Goal: Task Accomplishment & Management: Use online tool/utility

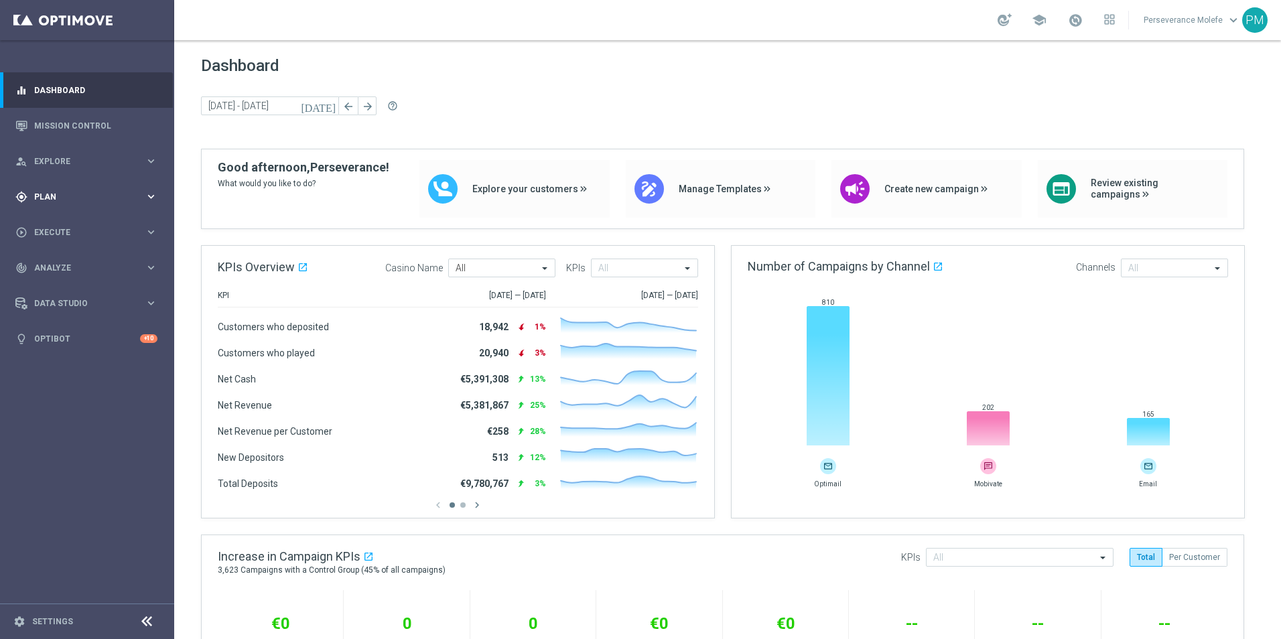
click at [103, 209] on div "gps_fixed Plan keyboard_arrow_right" at bounding box center [86, 197] width 173 height 36
click at [72, 265] on span "Templates" at bounding box center [84, 265] width 96 height 8
click at [72, 293] on div "Optimail" at bounding box center [107, 285] width 131 height 20
click at [72, 287] on link "Optimail" at bounding box center [91, 284] width 98 height 11
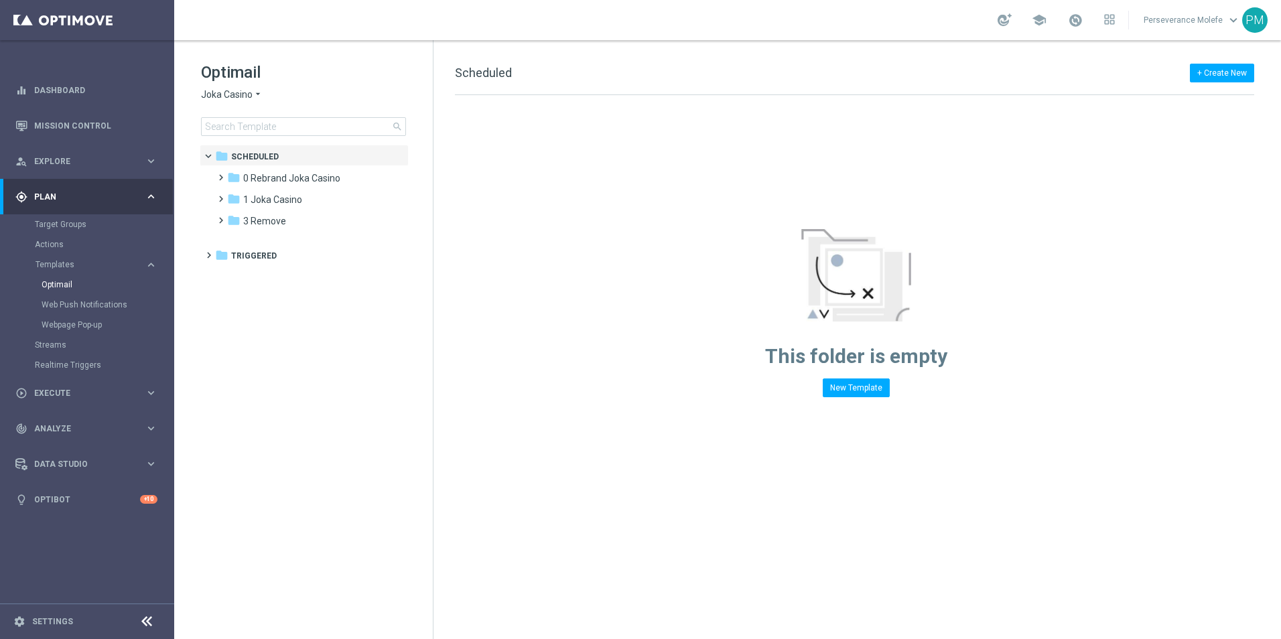
click at [249, 90] on span "Joka Casino" at bounding box center [227, 94] width 52 height 13
click at [0, 0] on span "Le Roi [PERSON_NAME]" at bounding box center [0, 0] width 0 height 0
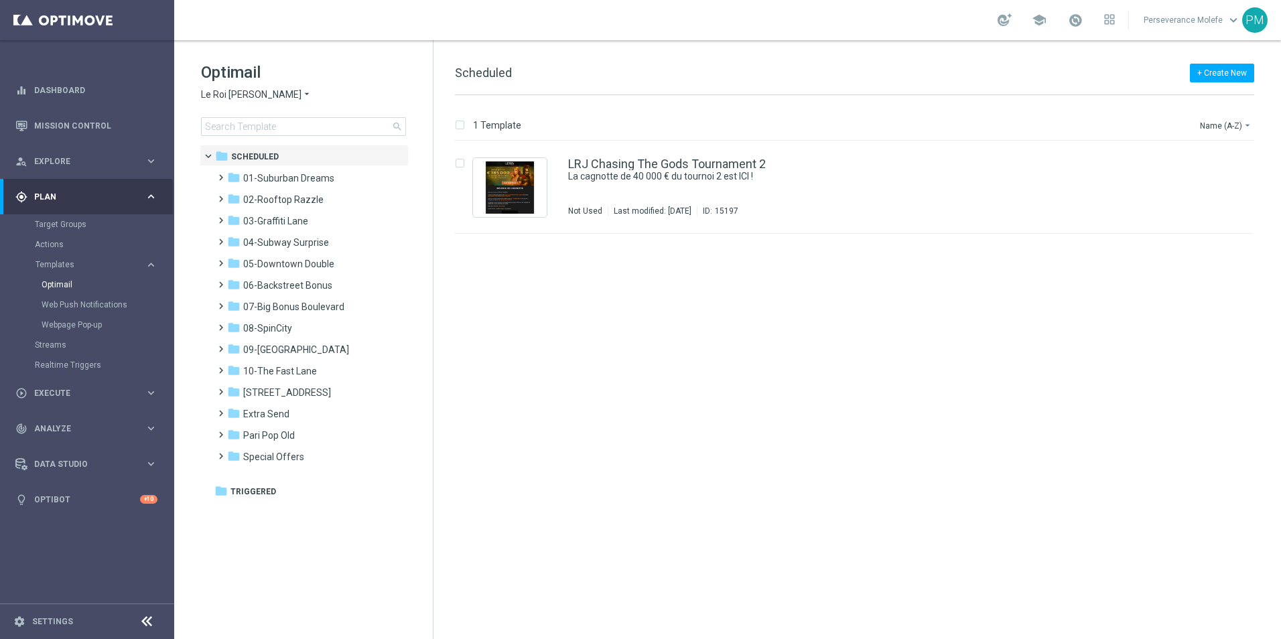
click at [272, 89] on div "Le Roi [PERSON_NAME] × Le Roi [PERSON_NAME]" at bounding box center [303, 94] width 205 height 13
click at [301, 89] on icon "arrow_drop_down" at bounding box center [306, 94] width 11 height 13
click at [263, 221] on div "Casino Joka" at bounding box center [252, 222] width 100 height 16
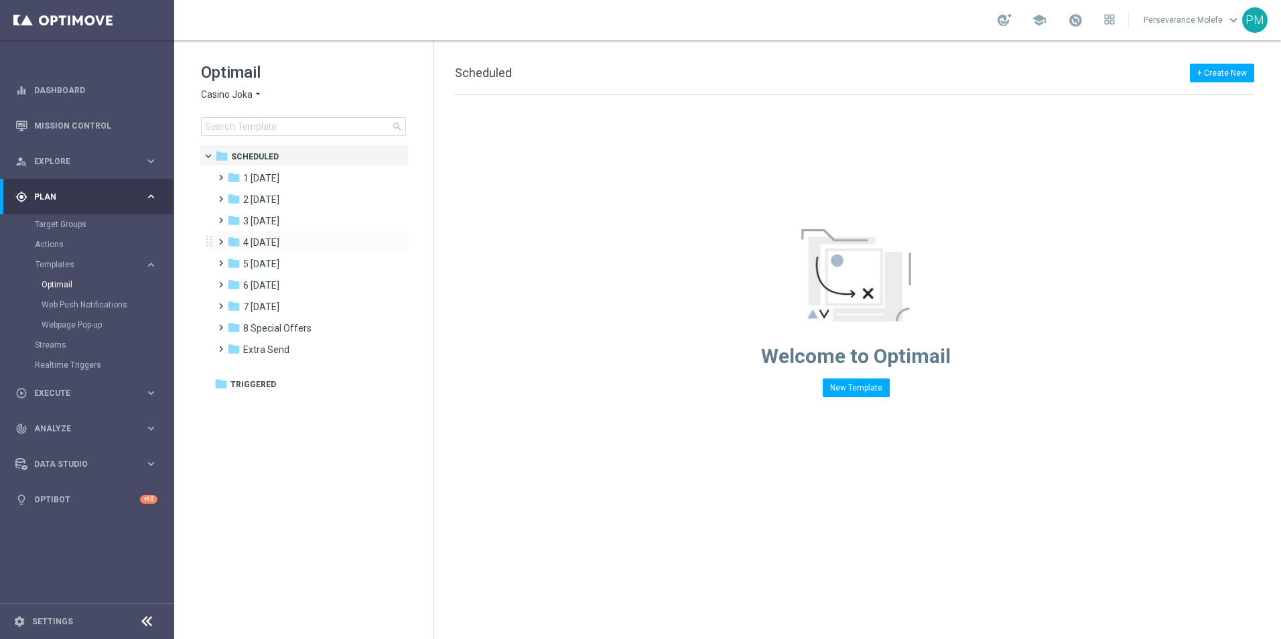
click at [289, 251] on div "folder 4 [DATE] more_vert" at bounding box center [310, 240] width 197 height 21
click at [289, 246] on div "folder 4 [DATE]" at bounding box center [304, 242] width 154 height 15
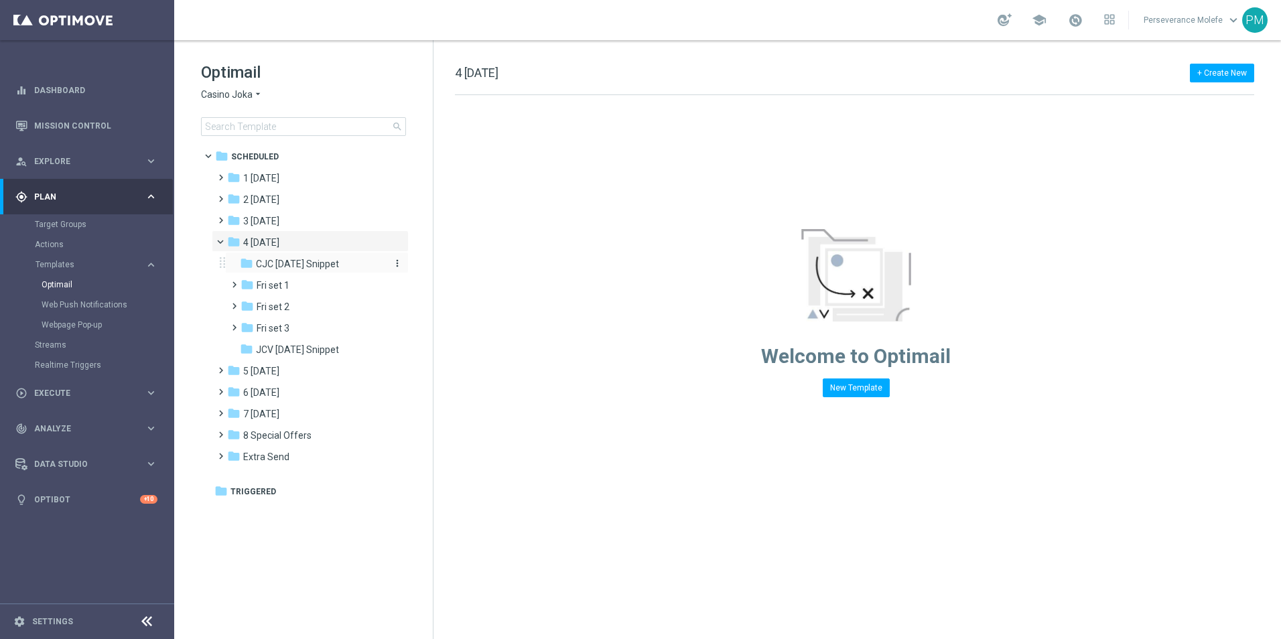
click at [271, 270] on div "folder CJC [DATE] Snippet" at bounding box center [311, 264] width 143 height 15
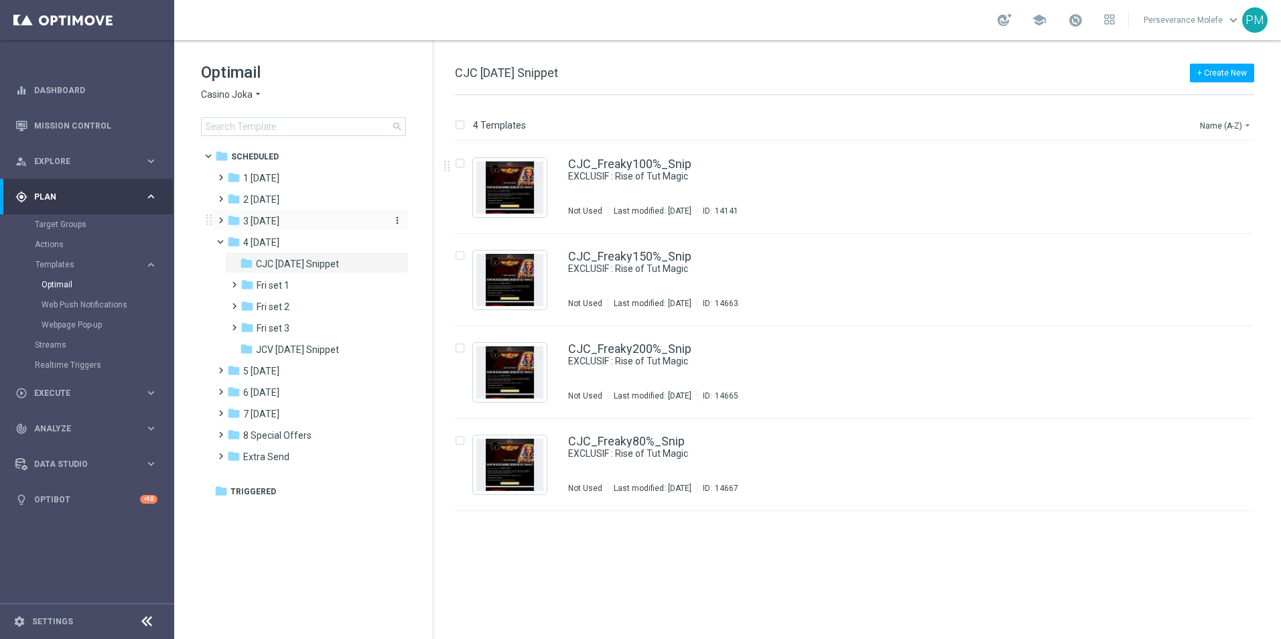
click at [277, 216] on span "3 [DATE]" at bounding box center [261, 221] width 36 height 12
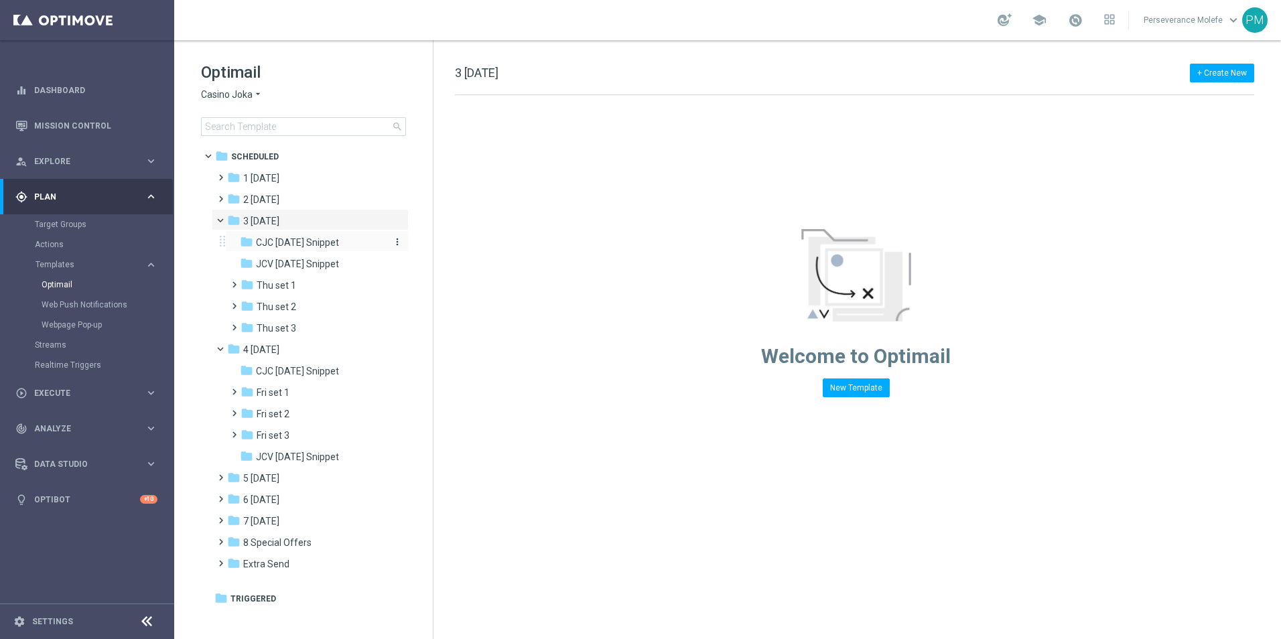
click at [290, 249] on div "folder CJC [DATE] Snippet" at bounding box center [311, 242] width 143 height 15
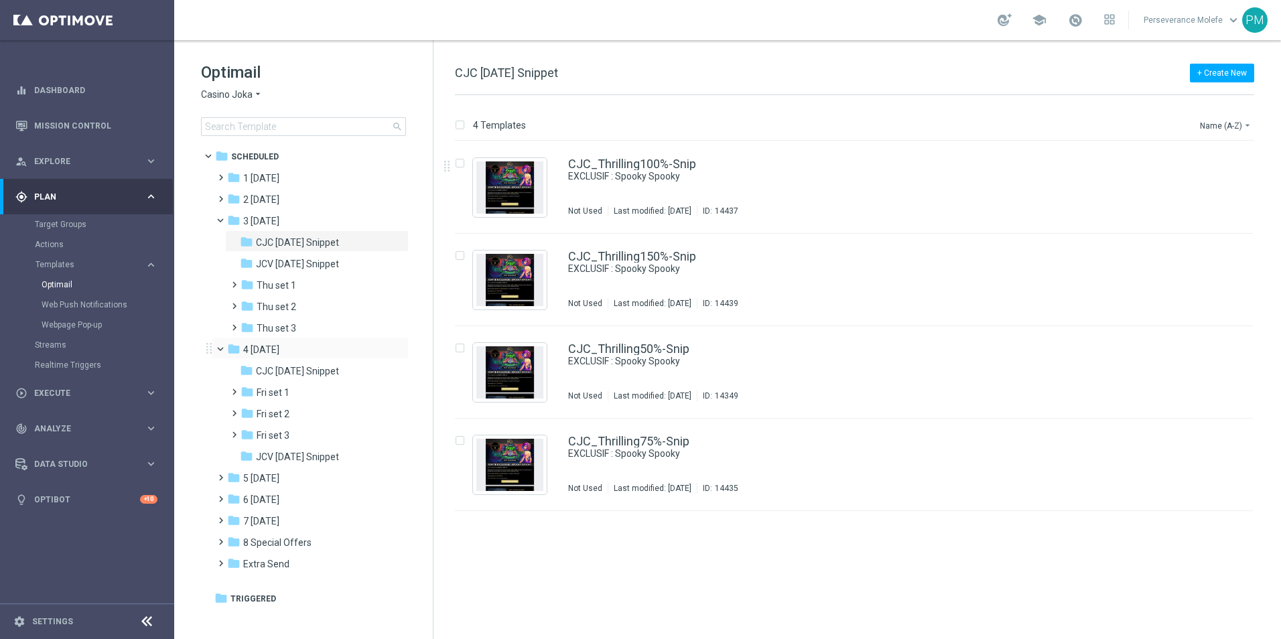
click at [224, 344] on span at bounding box center [226, 346] width 5 height 6
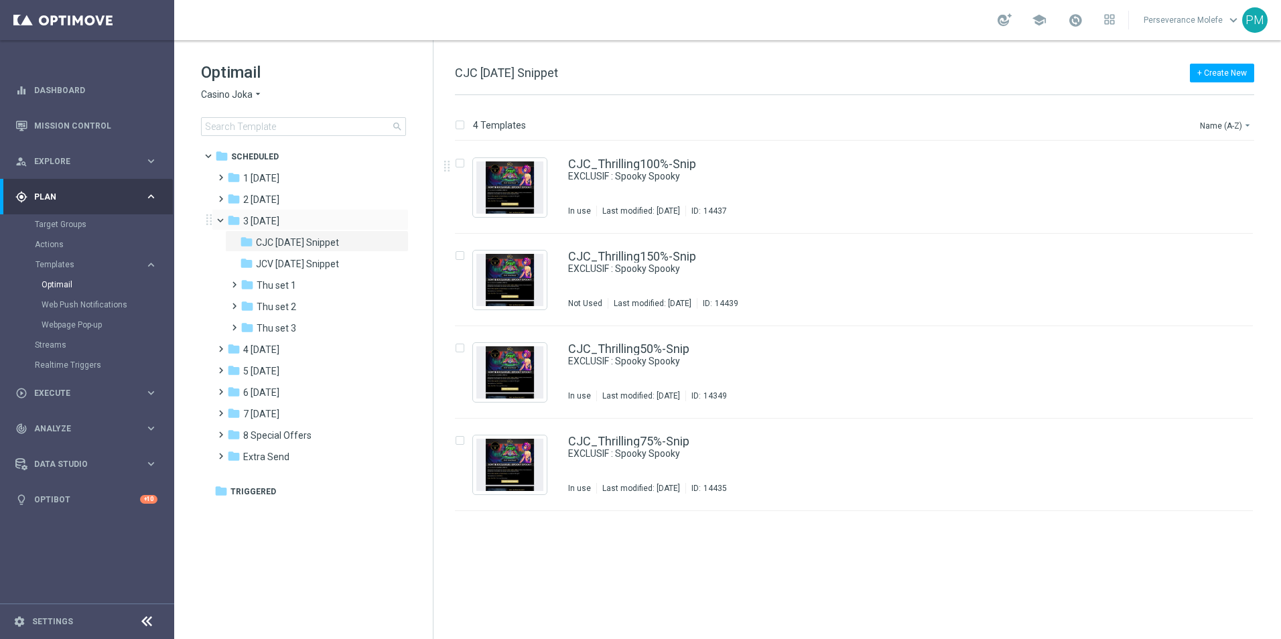
click at [224, 220] on span at bounding box center [226, 217] width 5 height 6
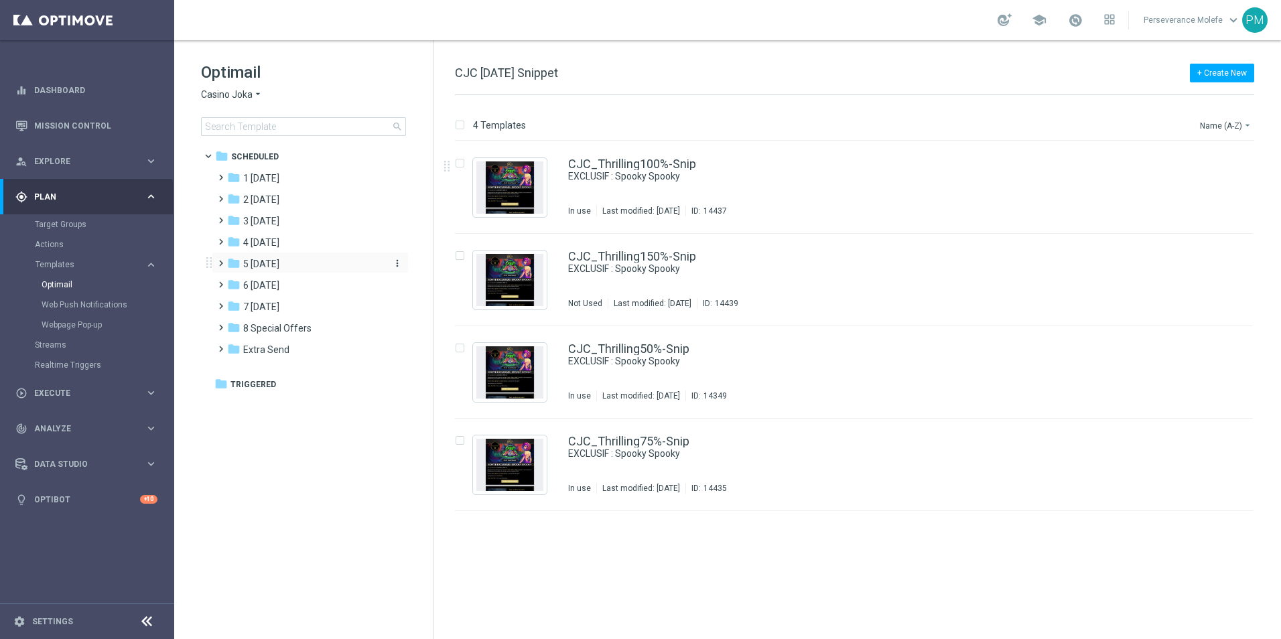
click at [277, 269] on span "5 [DATE]" at bounding box center [261, 264] width 36 height 12
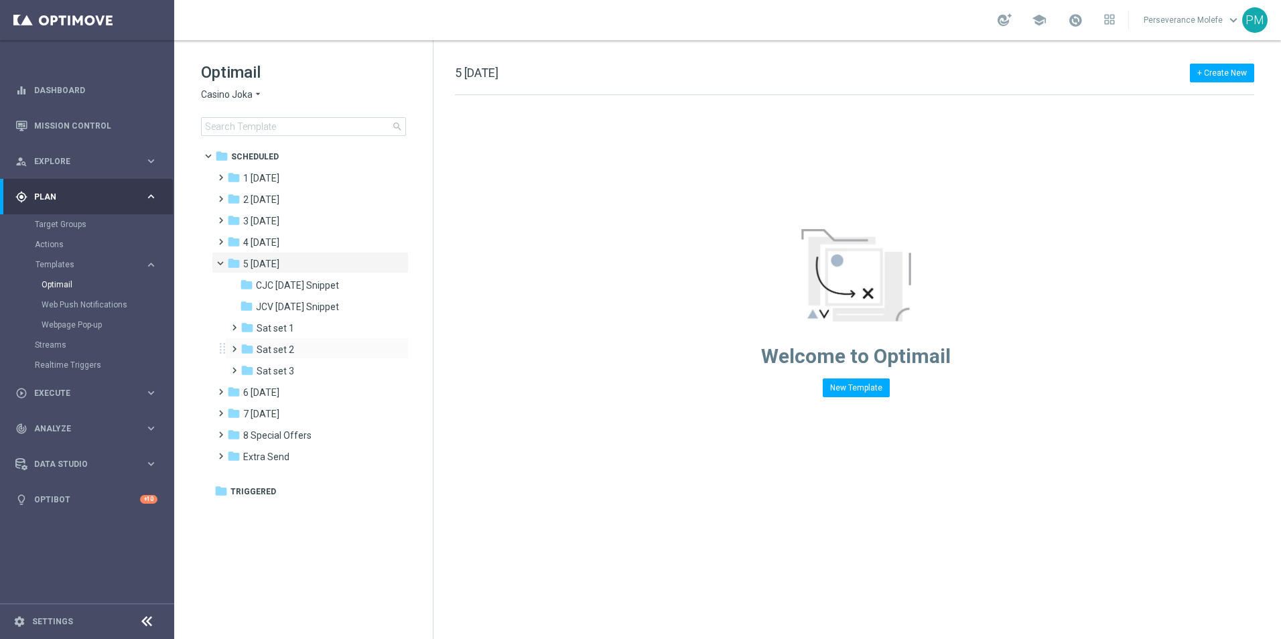
click at [271, 358] on div "folder Sat set 2 more_vert" at bounding box center [317, 348] width 184 height 21
click at [279, 374] on span "Sat set 3" at bounding box center [276, 371] width 38 height 12
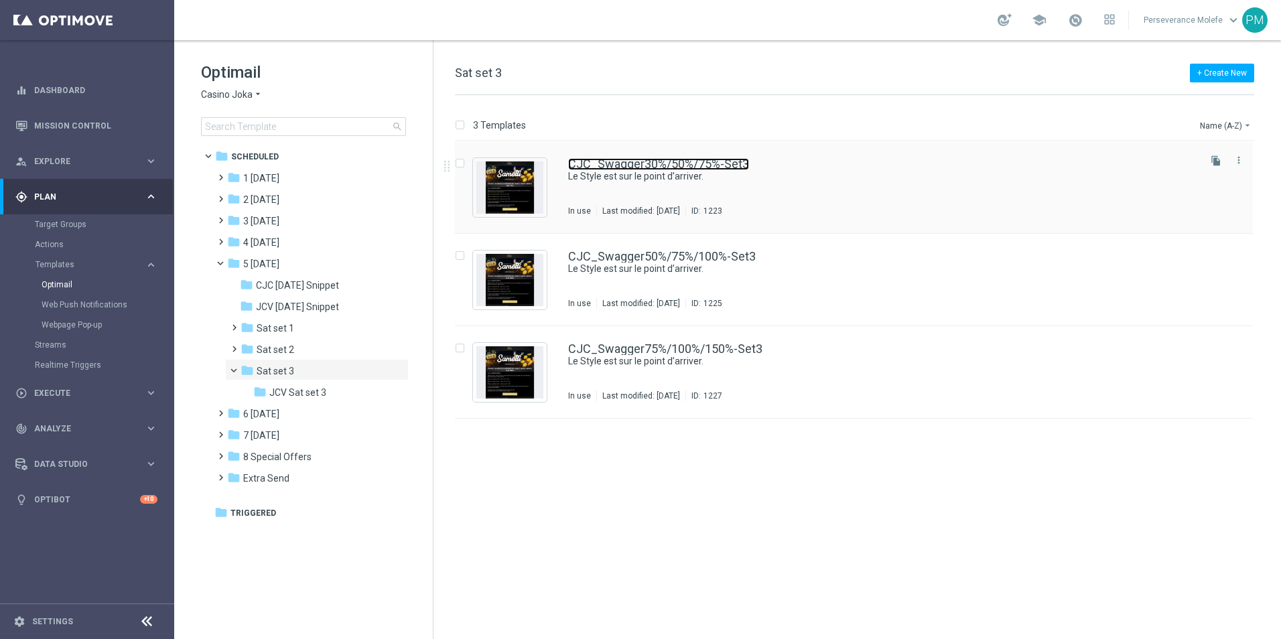
click at [646, 168] on link "CJC_Swagger30%/50%/75%-Set3" at bounding box center [658, 164] width 181 height 12
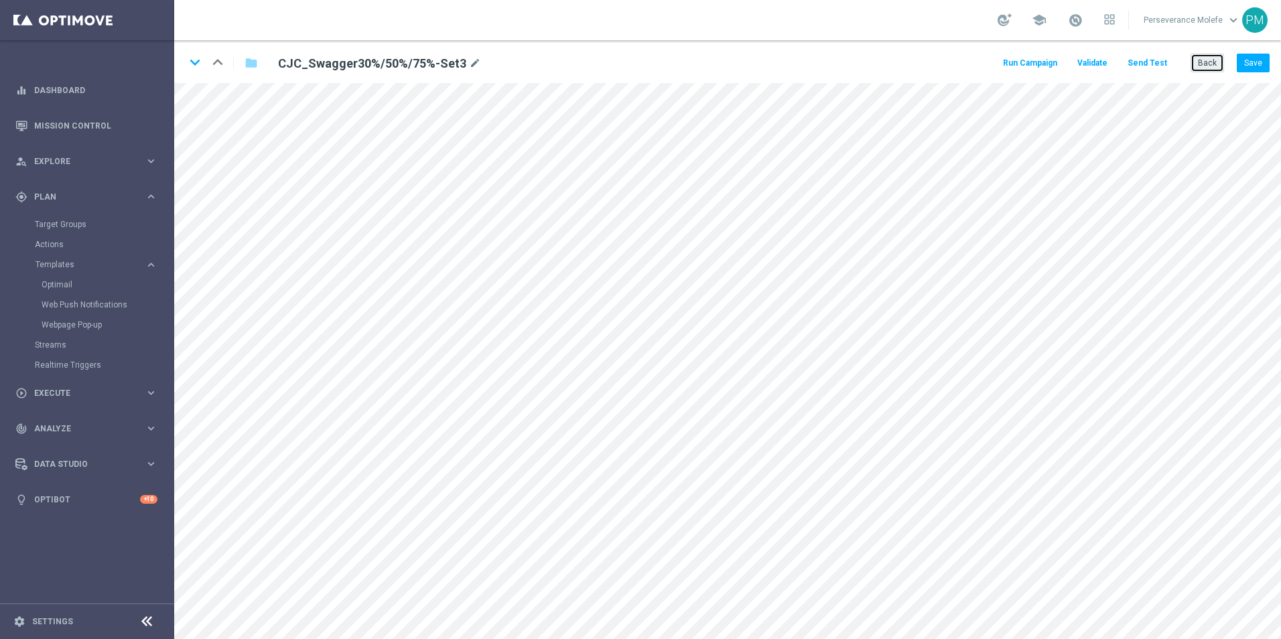
click at [1205, 70] on button "Back" at bounding box center [1206, 63] width 33 height 19
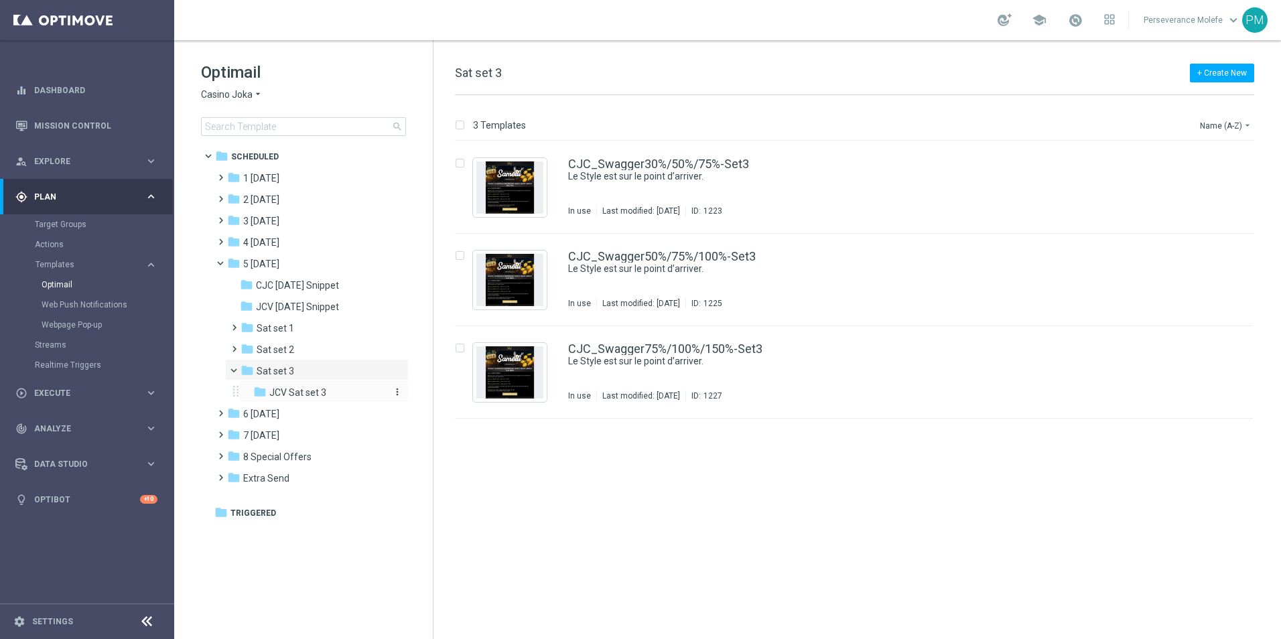
click at [300, 399] on div "folder JCV Sat set 3" at bounding box center [319, 392] width 132 height 15
click at [664, 163] on link "JCV_Swagger30%/50%/75%-Set3" at bounding box center [658, 164] width 180 height 12
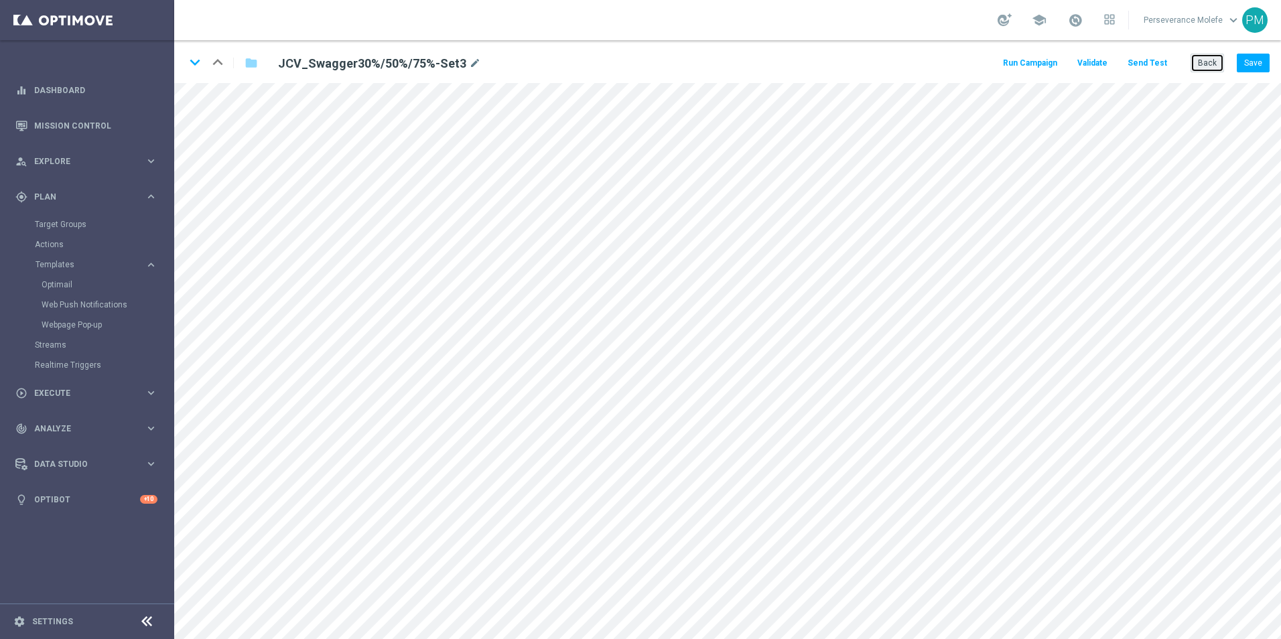
click at [1203, 64] on button "Back" at bounding box center [1206, 63] width 33 height 19
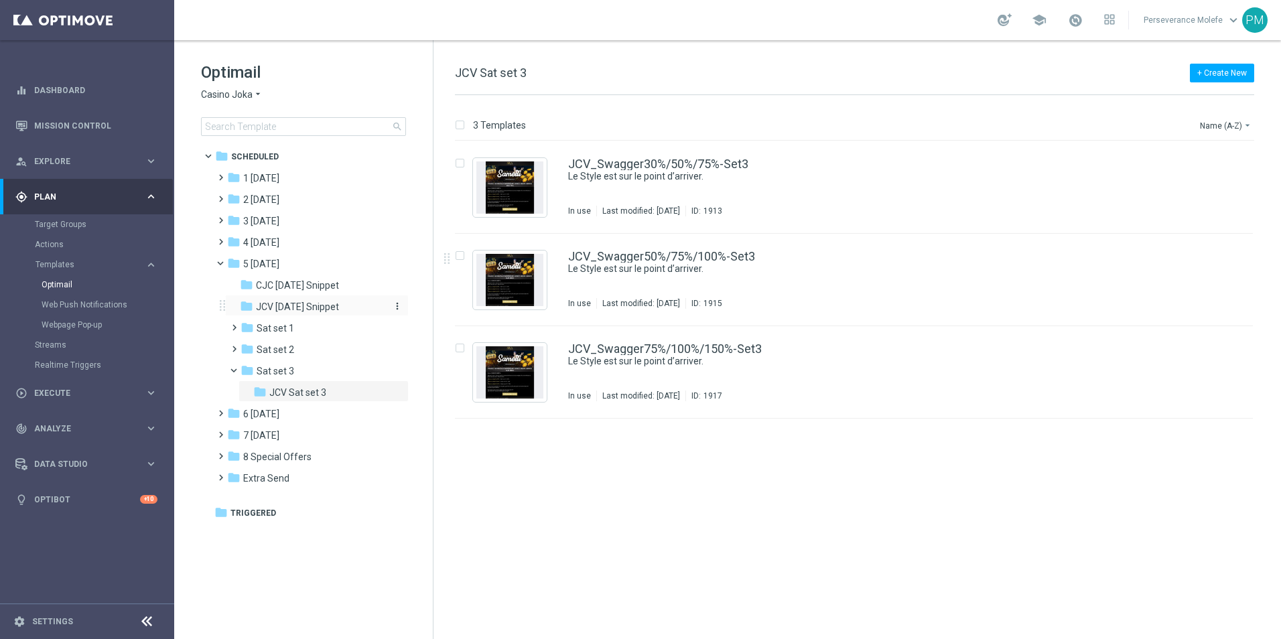
click at [326, 314] on div "folder JCV [DATE] Snippet" at bounding box center [311, 306] width 143 height 15
